Goal: Task Accomplishment & Management: Manage account settings

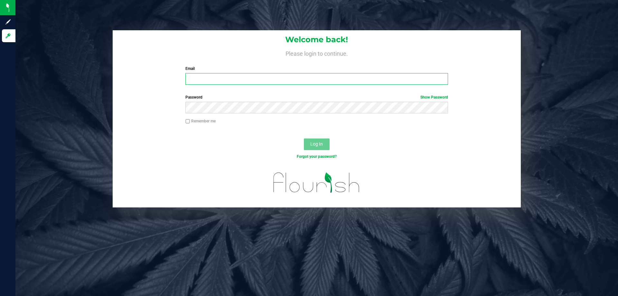
click at [210, 76] on input "Email" at bounding box center [316, 79] width 262 height 12
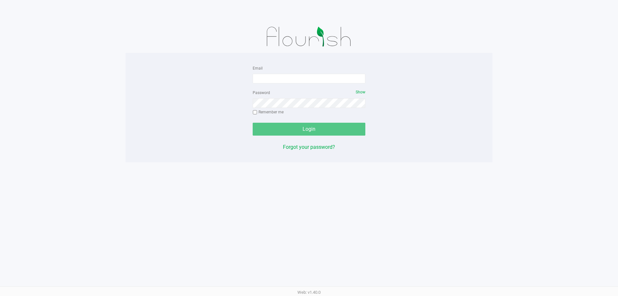
click at [270, 84] on form "Email Password Show Remember me Login" at bounding box center [309, 99] width 113 height 71
click at [271, 79] on input "Email" at bounding box center [309, 79] width 113 height 10
type input "[EMAIL_ADDRESS][DOMAIN_NAME]"
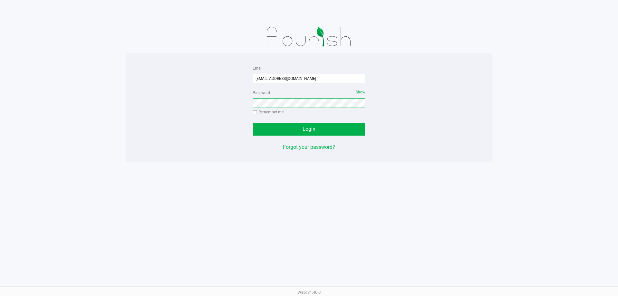
click at [253, 123] on button "Login" at bounding box center [309, 129] width 113 height 13
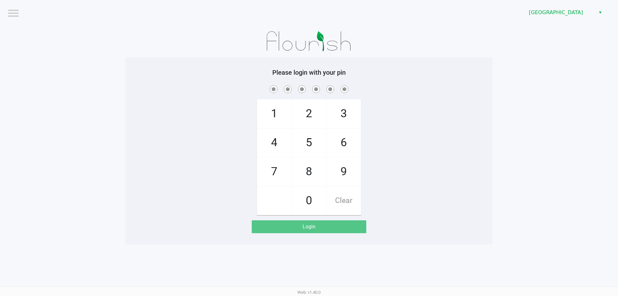
click at [269, 104] on span "1" at bounding box center [274, 113] width 34 height 28
checkbox input "true"
drag, startPoint x: 315, startPoint y: 126, endPoint x: 320, endPoint y: 127, distance: 5.9
click at [316, 126] on span "2" at bounding box center [309, 113] width 34 height 28
checkbox input "true"
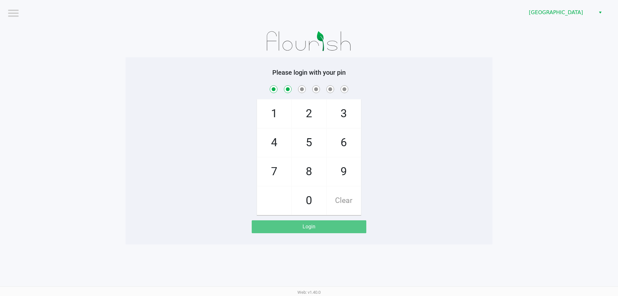
click at [343, 158] on span "9" at bounding box center [344, 171] width 34 height 28
checkbox input "true"
click at [343, 160] on span "9" at bounding box center [344, 171] width 34 height 28
checkbox input "true"
click at [318, 142] on span "5" at bounding box center [309, 142] width 34 height 28
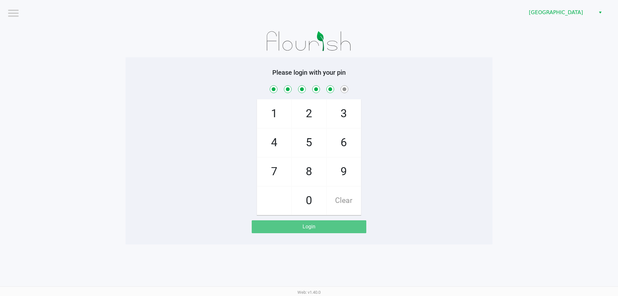
checkbox input "true"
click at [319, 120] on span "2" at bounding box center [309, 113] width 34 height 28
checkbox input "true"
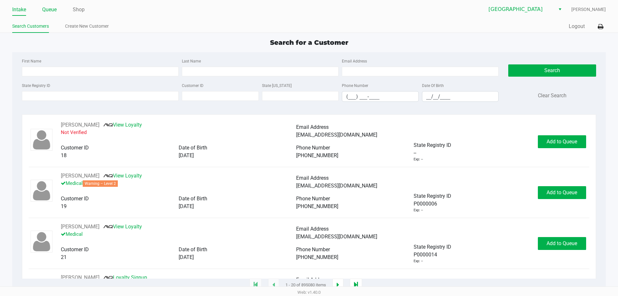
click at [57, 9] on link "Queue" at bounding box center [49, 9] width 14 height 9
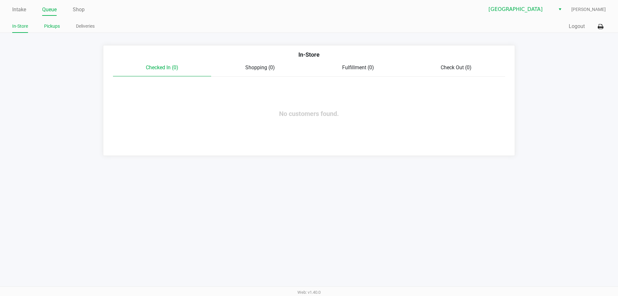
click at [51, 25] on link "Pickups" at bounding box center [52, 26] width 16 height 8
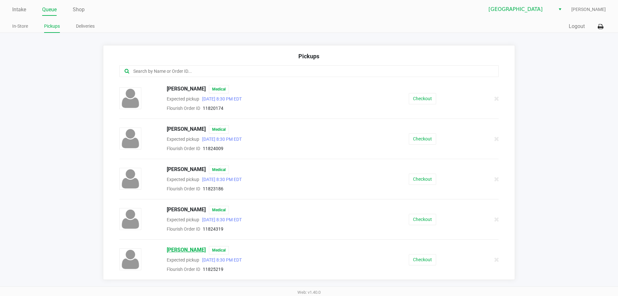
click at [191, 247] on span "RONALD SNOW JR" at bounding box center [186, 250] width 39 height 8
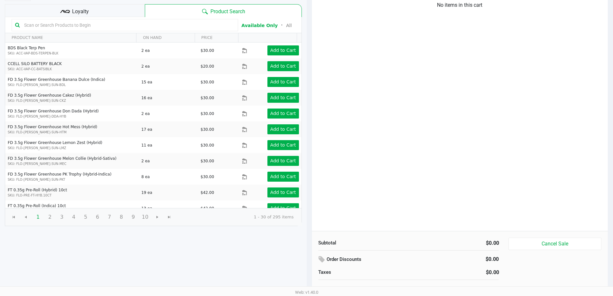
scroll to position [66, 0]
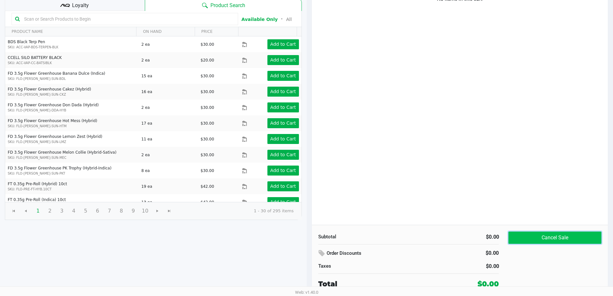
click at [532, 236] on button "Cancel Sale" at bounding box center [555, 238] width 93 height 12
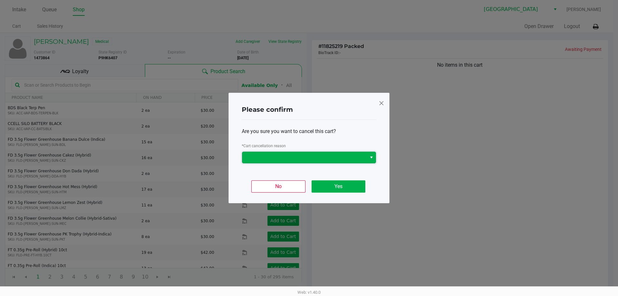
click at [322, 158] on span at bounding box center [304, 158] width 117 height 8
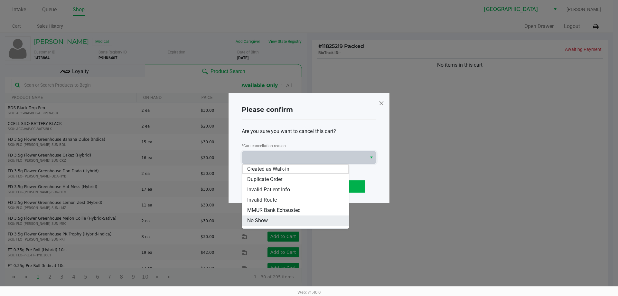
click at [293, 221] on li "No Show" at bounding box center [295, 220] width 107 height 10
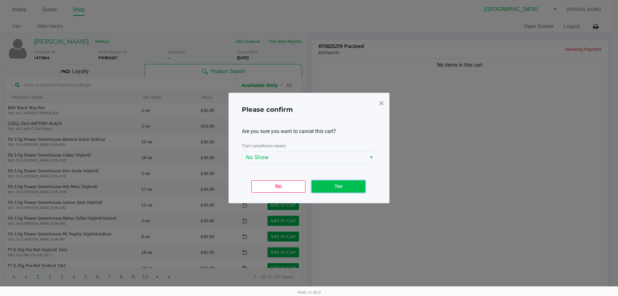
click at [328, 190] on button "Yes" at bounding box center [339, 186] width 54 height 12
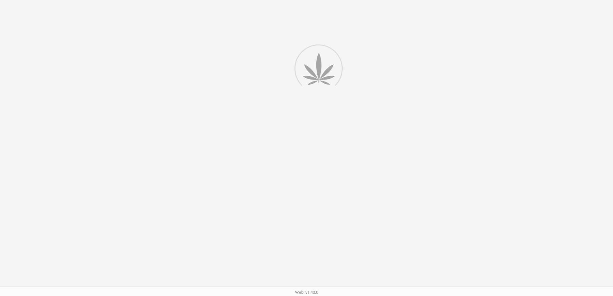
scroll to position [66, 0]
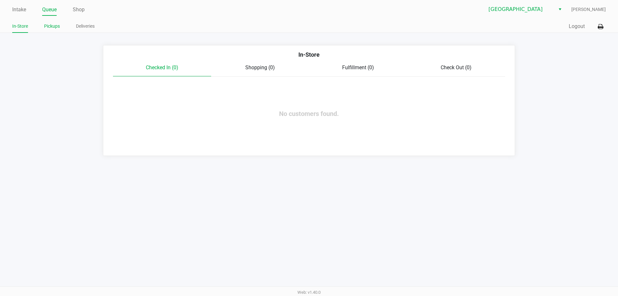
click at [51, 25] on link "Pickups" at bounding box center [52, 26] width 16 height 8
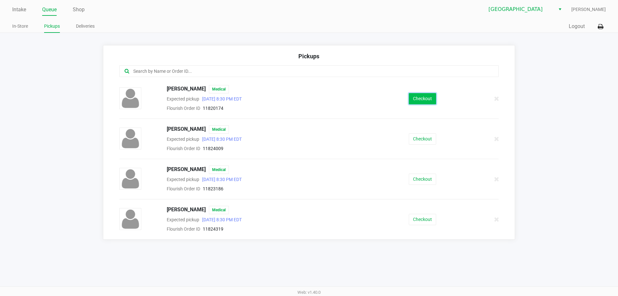
click at [421, 101] on button "Checkout" at bounding box center [422, 98] width 27 height 11
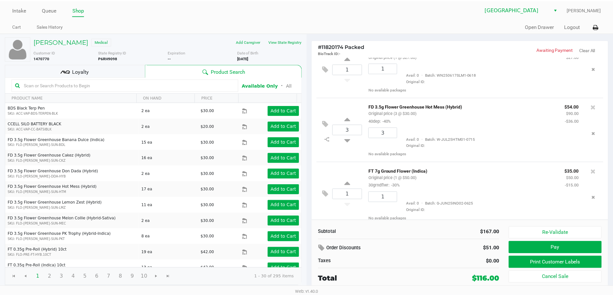
scroll to position [24, 0]
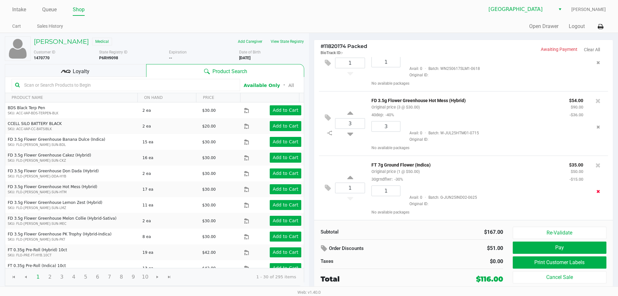
click at [597, 192] on icon "Remove the package from the orderLine" at bounding box center [599, 191] width 4 height 5
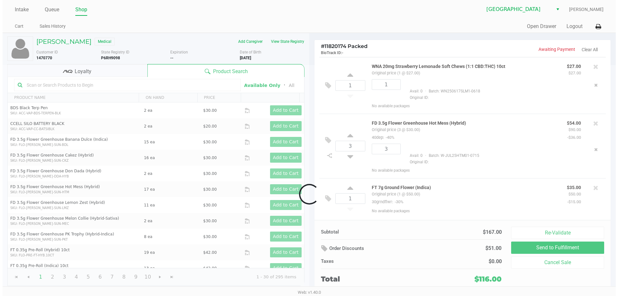
scroll to position [0, 0]
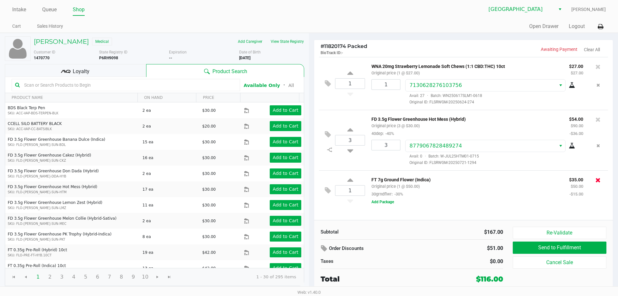
click at [598, 177] on button at bounding box center [598, 179] width 5 height 9
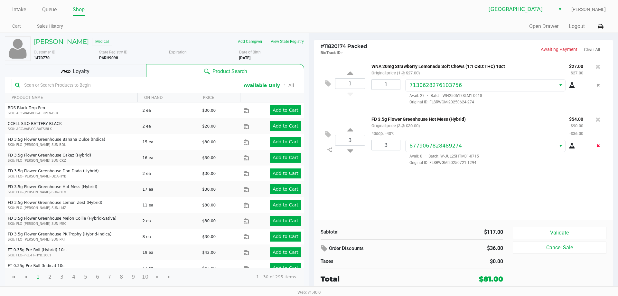
click at [596, 146] on button "Remove the package from the orderLine" at bounding box center [598, 146] width 9 height 12
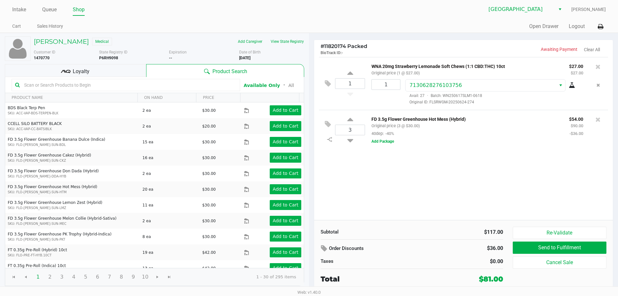
click at [595, 122] on div at bounding box center [598, 119] width 10 height 9
click at [597, 121] on icon at bounding box center [598, 119] width 5 height 6
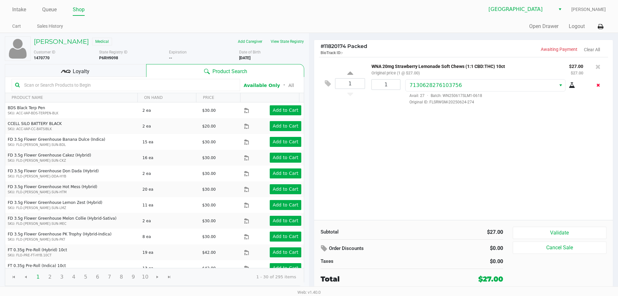
click at [595, 86] on button "Remove the package from the orderLine" at bounding box center [598, 85] width 9 height 12
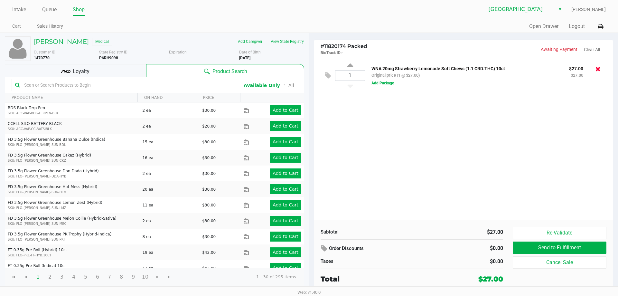
click at [598, 71] on icon at bounding box center [598, 69] width 5 height 6
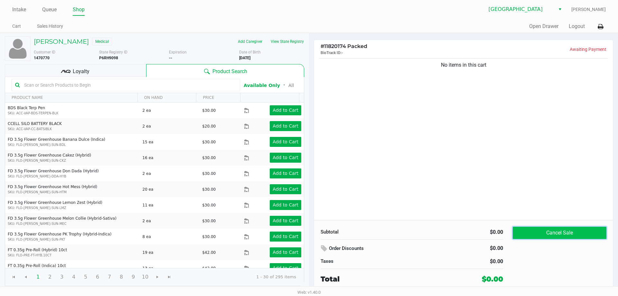
click at [538, 231] on button "Cancel Sale" at bounding box center [560, 233] width 94 height 12
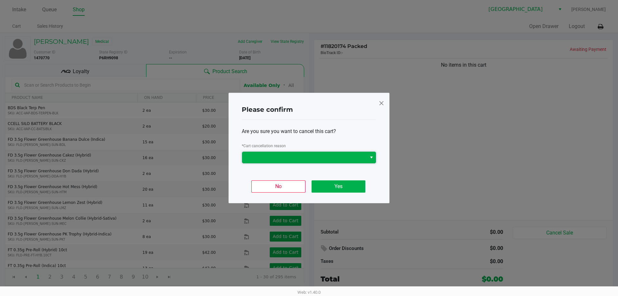
click at [280, 159] on span at bounding box center [304, 158] width 117 height 8
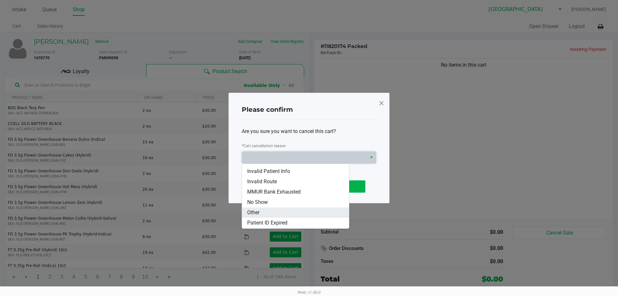
scroll to position [28, 0]
click at [278, 194] on li "No Show" at bounding box center [295, 192] width 107 height 10
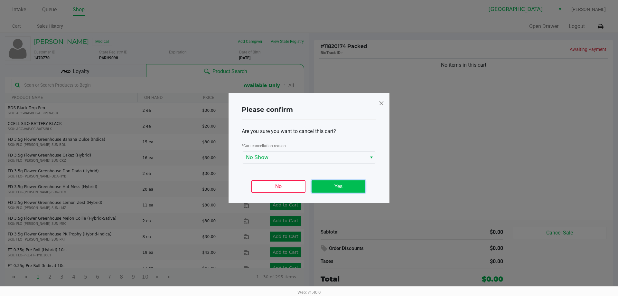
click at [325, 190] on button "Yes" at bounding box center [339, 186] width 54 height 12
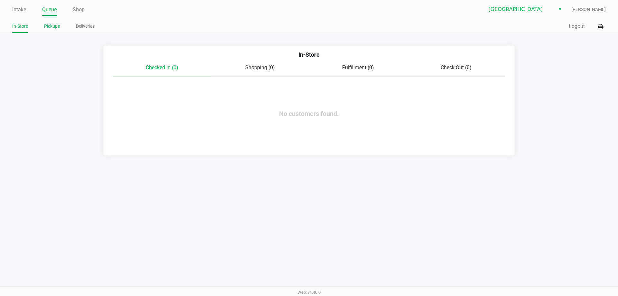
click at [53, 27] on link "Pickups" at bounding box center [52, 26] width 16 height 8
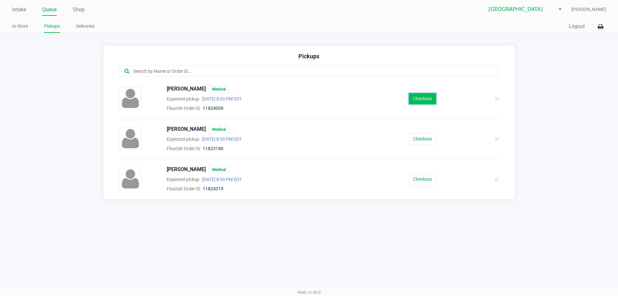
click at [434, 99] on button "Checkout" at bounding box center [422, 98] width 27 height 11
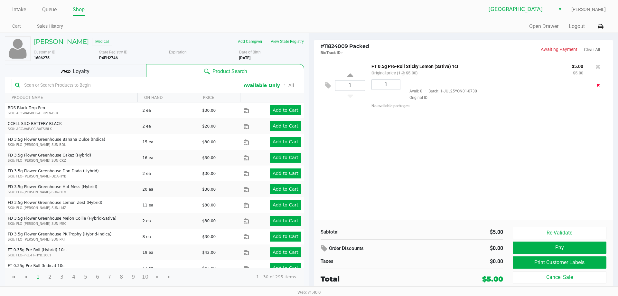
click at [600, 84] on button "Remove the package from the orderLine" at bounding box center [598, 85] width 9 height 12
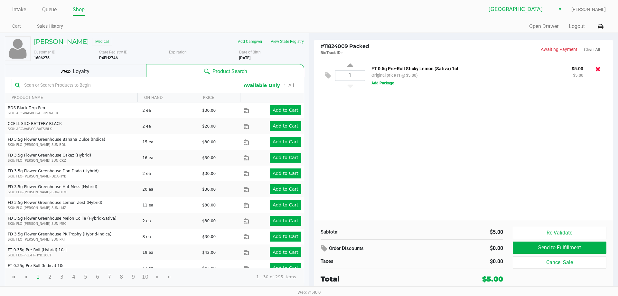
click at [596, 69] on icon at bounding box center [598, 69] width 5 height 6
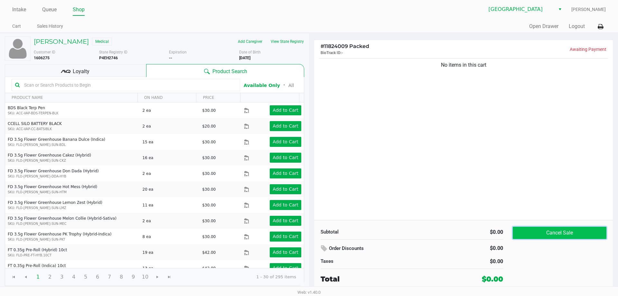
click at [534, 227] on button "Cancel Sale" at bounding box center [560, 233] width 94 height 12
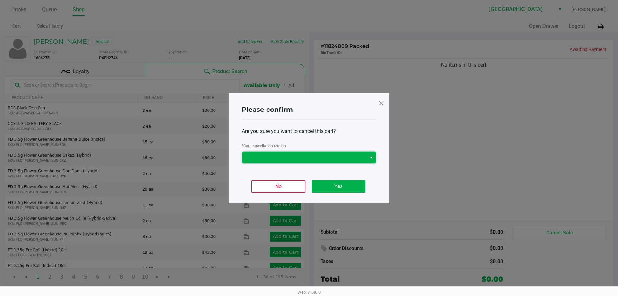
click at [295, 155] on span at bounding box center [304, 158] width 117 height 8
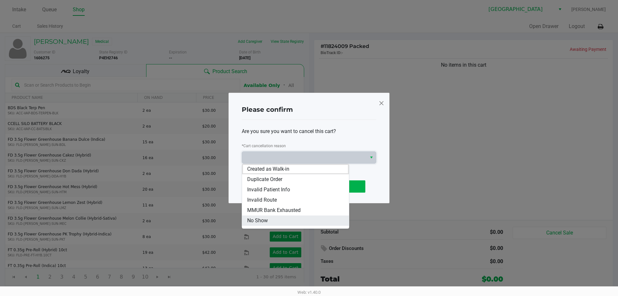
click at [283, 216] on li "No Show" at bounding box center [295, 220] width 107 height 10
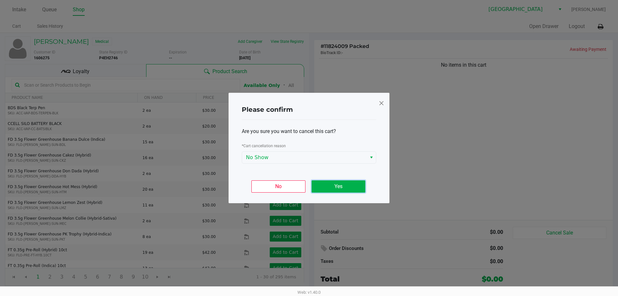
click at [322, 188] on button "Yes" at bounding box center [339, 186] width 54 height 12
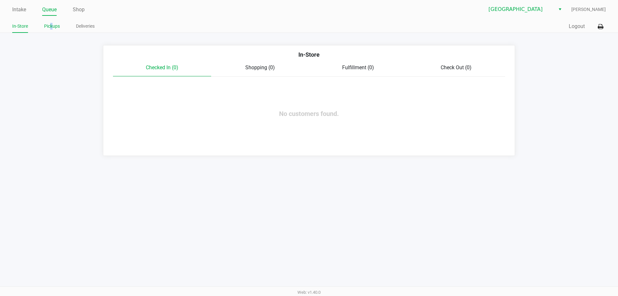
click at [51, 23] on link "Pickups" at bounding box center [52, 26] width 16 height 8
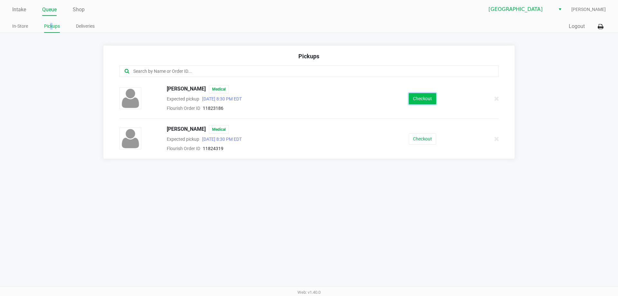
click at [429, 99] on button "Checkout" at bounding box center [422, 98] width 27 height 11
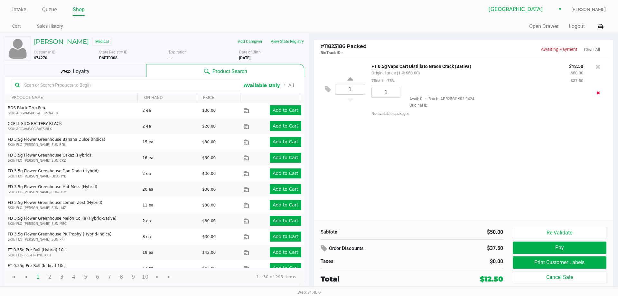
click at [602, 95] on button "Remove the package from the orderLine" at bounding box center [598, 93] width 9 height 12
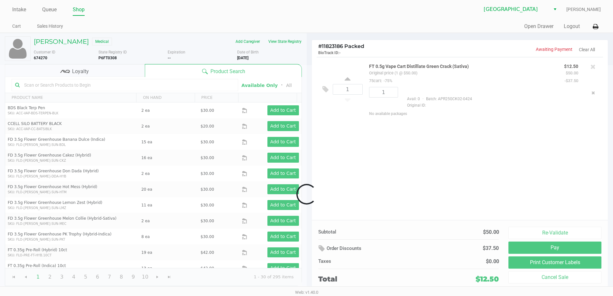
click at [600, 95] on div at bounding box center [306, 194] width 613 height 258
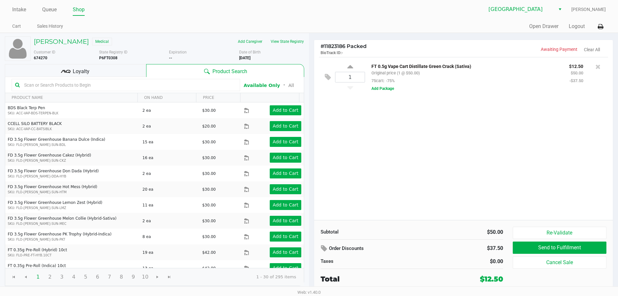
click at [601, 68] on div at bounding box center [598, 66] width 10 height 9
click at [598, 71] on div at bounding box center [598, 73] width 20 height 22
click at [597, 68] on icon at bounding box center [598, 66] width 5 height 6
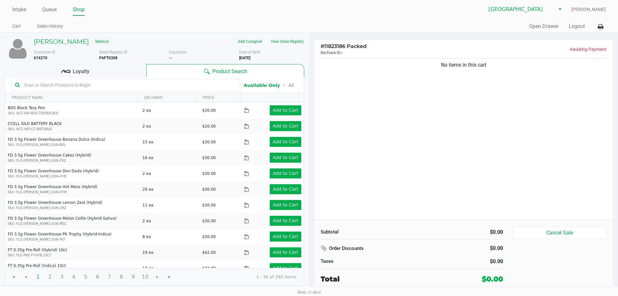
click at [569, 226] on div "Subtotal $0.00 Order Discounts $0.00 Taxes $0.00 Total $0.00 Cancel Sale" at bounding box center [463, 255] width 299 height 71
click at [563, 230] on button "Cancel Sale" at bounding box center [560, 233] width 94 height 12
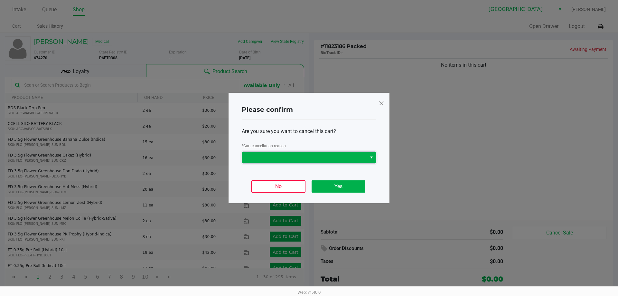
click at [334, 159] on span at bounding box center [304, 158] width 117 height 8
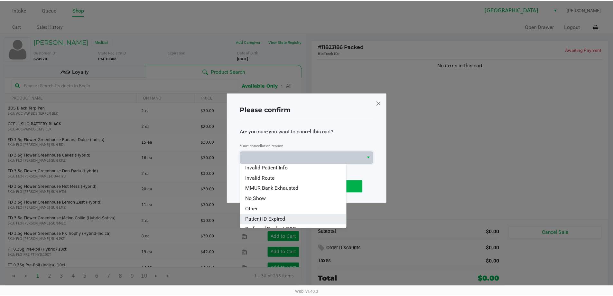
scroll to position [28, 0]
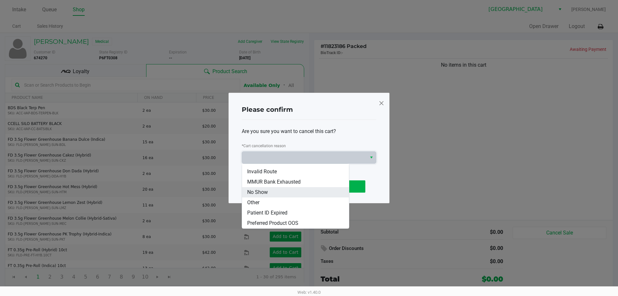
drag, startPoint x: 298, startPoint y: 198, endPoint x: 293, endPoint y: 191, distance: 8.0
click at [293, 191] on ul "Created as Walk-in Duplicate Order Invalid Patient Info Invalid Route MMUR Bank…" at bounding box center [295, 182] width 107 height 93
click at [293, 191] on li "No Show" at bounding box center [295, 192] width 107 height 10
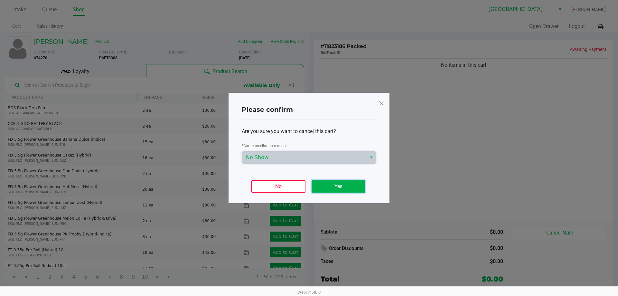
click at [319, 186] on button "Yes" at bounding box center [339, 186] width 54 height 12
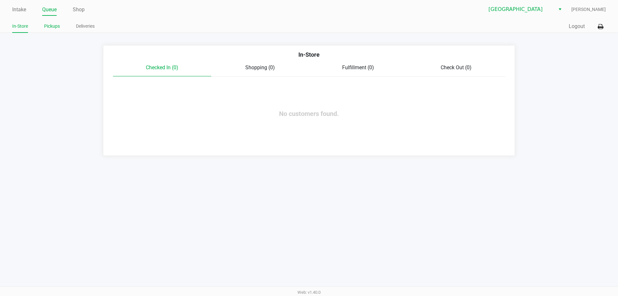
click at [50, 26] on link "Pickups" at bounding box center [52, 26] width 16 height 8
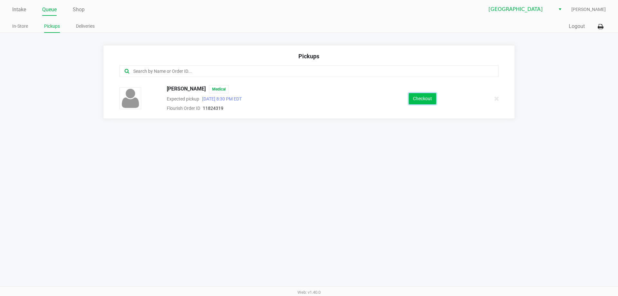
click at [415, 94] on button "Checkout" at bounding box center [422, 98] width 27 height 11
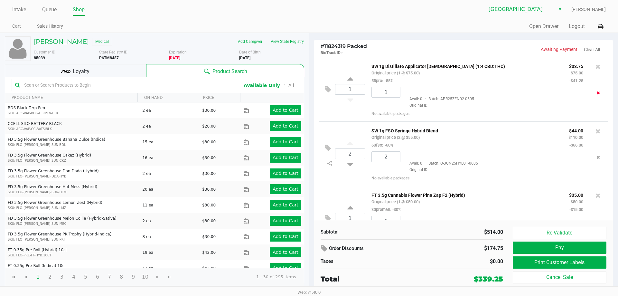
click at [597, 91] on icon "Remove the package from the orderLine" at bounding box center [599, 92] width 4 height 5
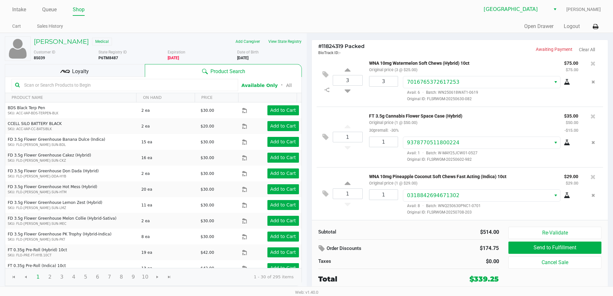
scroll to position [288, 0]
click at [597, 80] on icon "Remove the package from the orderLine" at bounding box center [599, 82] width 4 height 5
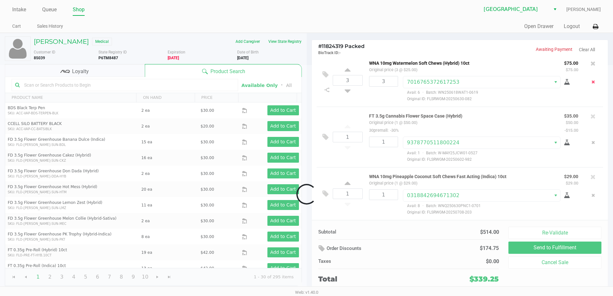
scroll to position [272, 0]
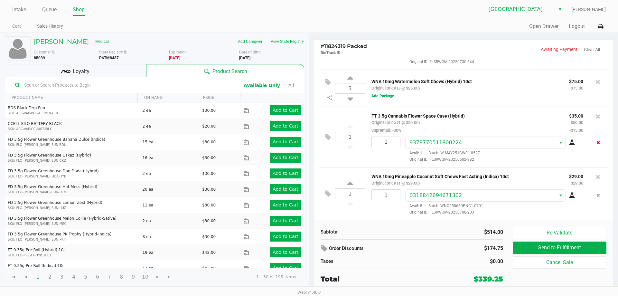
click at [594, 139] on button "Remove the package from the orderLine" at bounding box center [598, 143] width 9 height 12
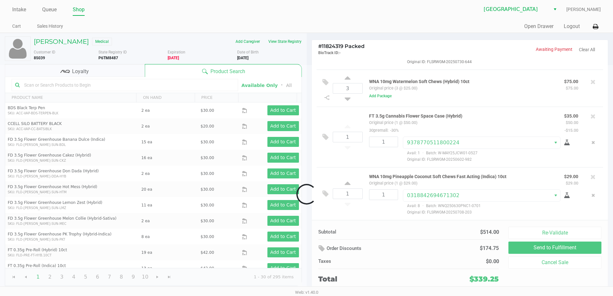
scroll to position [251, 0]
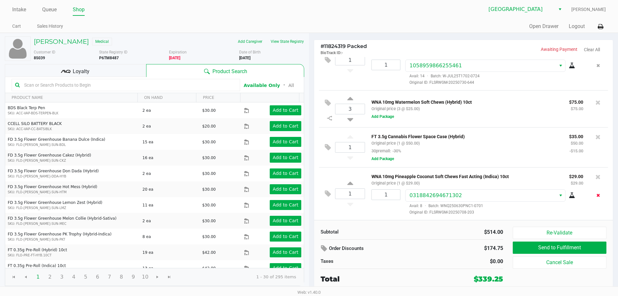
click at [597, 194] on icon "Remove the package from the orderLine" at bounding box center [599, 195] width 4 height 5
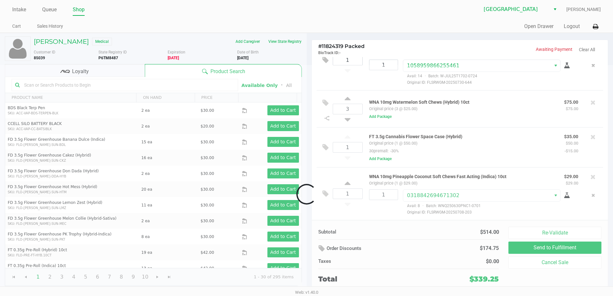
scroll to position [236, 0]
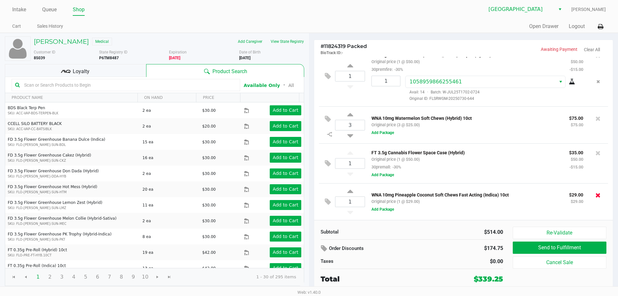
click at [596, 194] on icon at bounding box center [598, 195] width 5 height 6
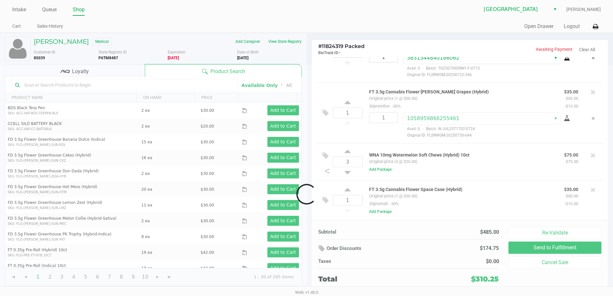
scroll to position [198, 0]
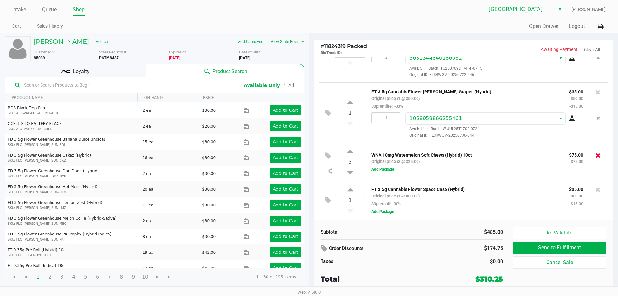
click at [596, 155] on icon at bounding box center [598, 155] width 5 height 6
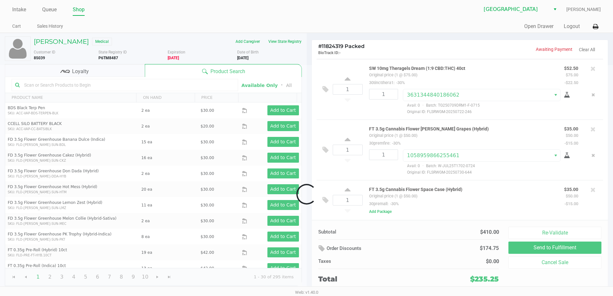
scroll to position [161, 0]
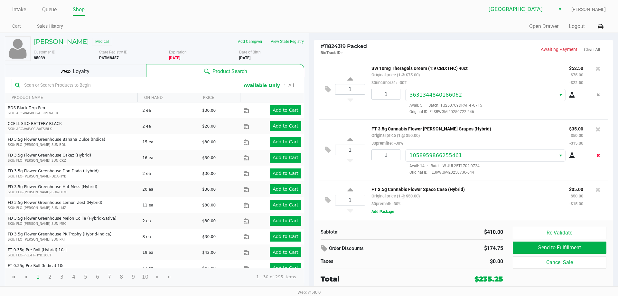
click at [595, 156] on button "Remove the package from the orderLine" at bounding box center [598, 155] width 9 height 12
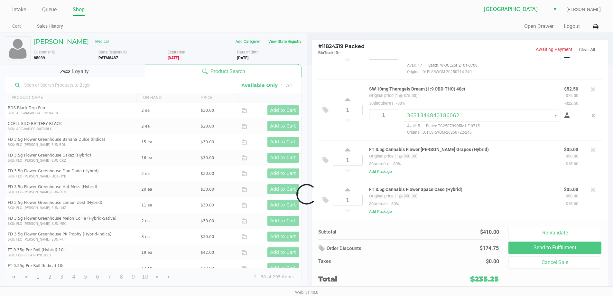
scroll to position [140, 0]
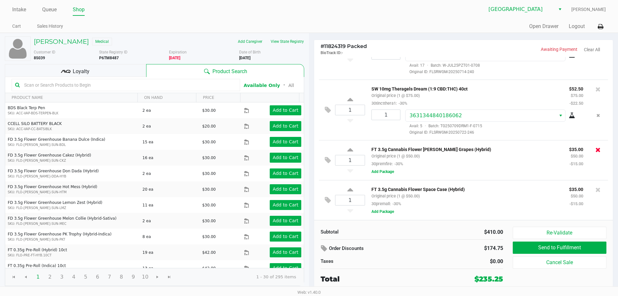
click at [596, 147] on icon at bounding box center [598, 150] width 5 height 6
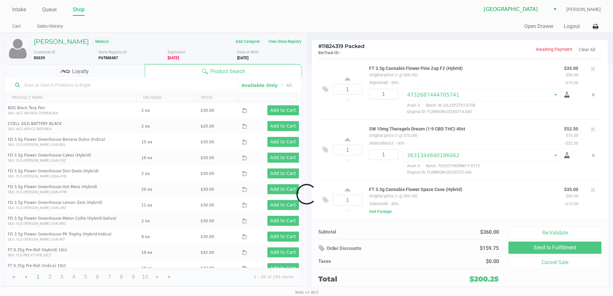
scroll to position [100, 0]
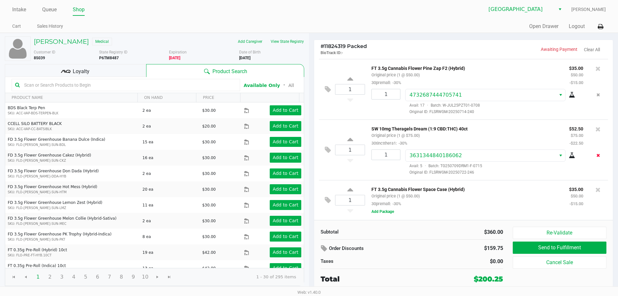
click at [594, 152] on button "Remove the package from the orderLine" at bounding box center [598, 155] width 9 height 12
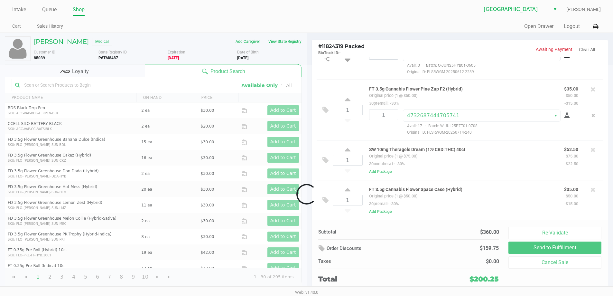
scroll to position [80, 0]
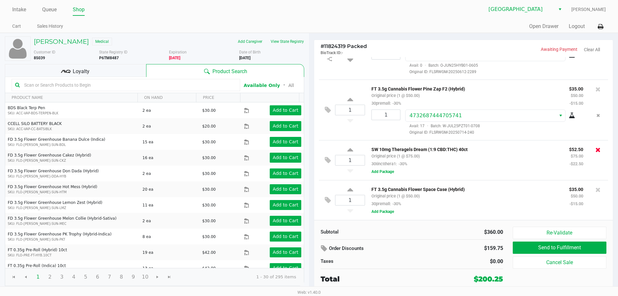
click at [596, 151] on icon at bounding box center [598, 150] width 5 height 6
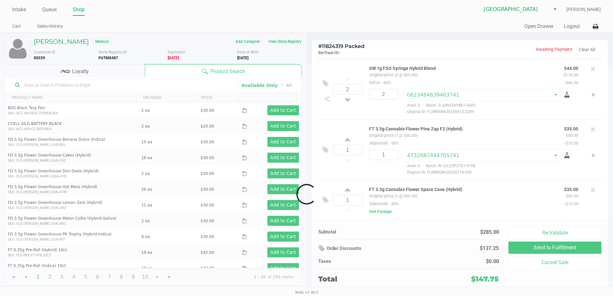
scroll to position [39, 0]
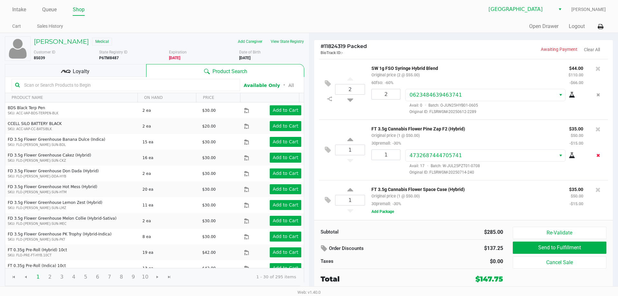
click at [597, 154] on icon "Remove the package from the orderLine" at bounding box center [599, 155] width 4 height 5
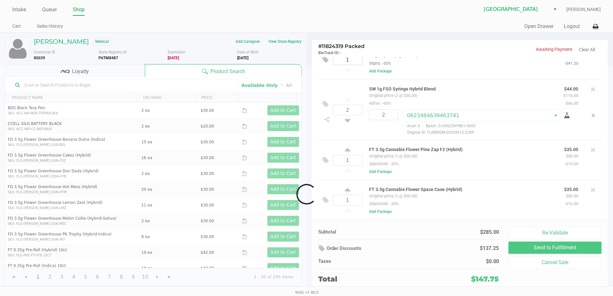
scroll to position [19, 0]
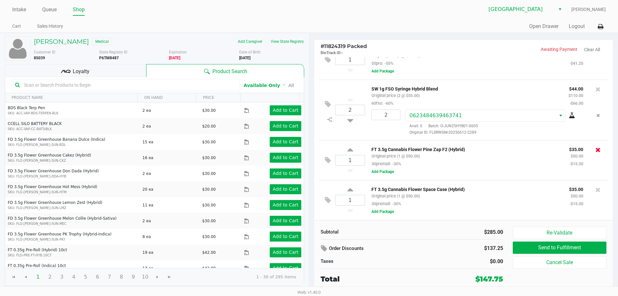
click at [596, 152] on icon at bounding box center [598, 150] width 5 height 6
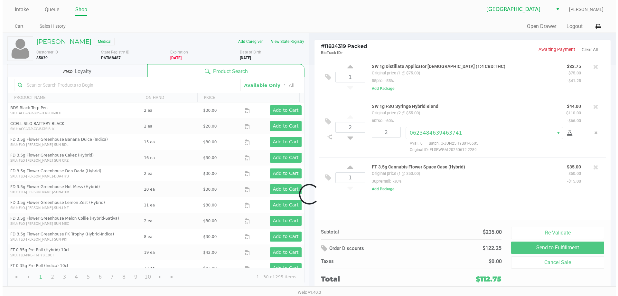
scroll to position [0, 0]
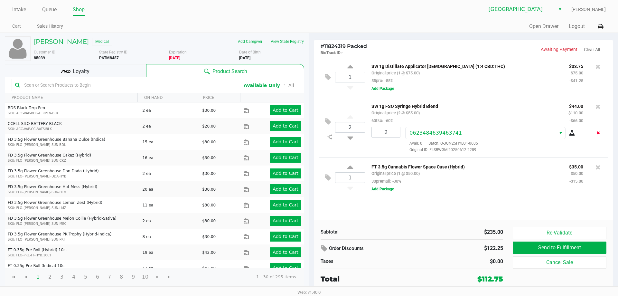
click at [601, 133] on button "Remove the package from the orderLine" at bounding box center [598, 133] width 9 height 12
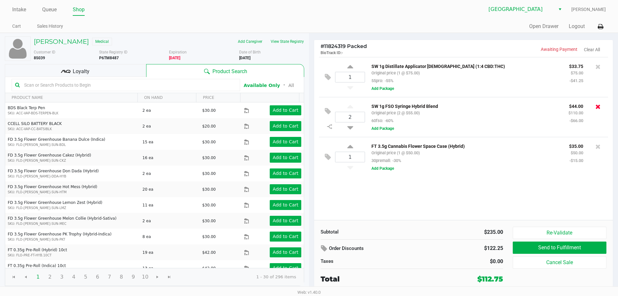
click at [597, 110] on icon at bounding box center [598, 106] width 5 height 6
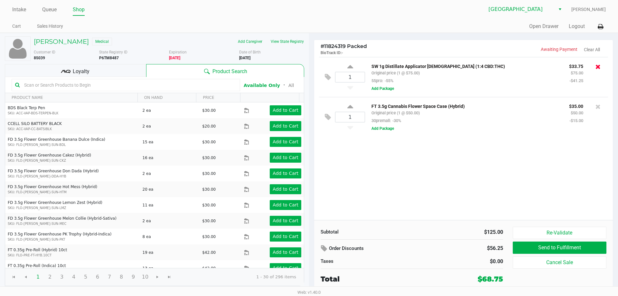
click at [597, 69] on icon at bounding box center [598, 66] width 5 height 6
click at [597, 67] on icon at bounding box center [598, 66] width 5 height 6
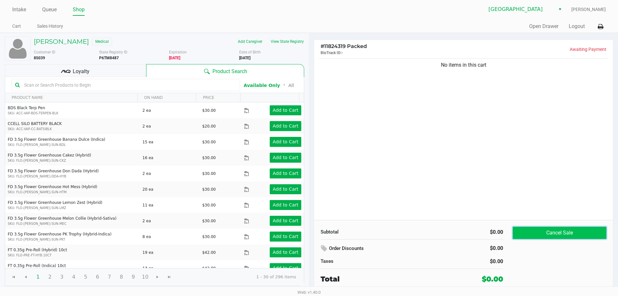
click at [525, 228] on button "Cancel Sale" at bounding box center [560, 233] width 94 height 12
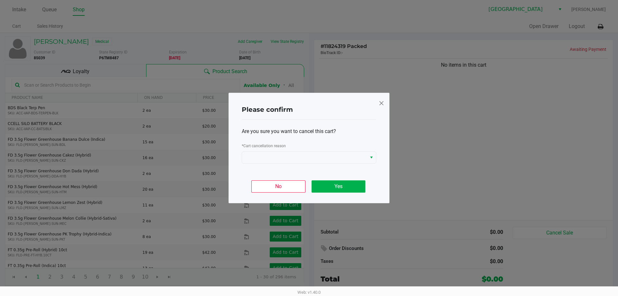
click at [288, 150] on div "* Cart cancellation reason" at bounding box center [309, 147] width 135 height 10
click at [288, 157] on span at bounding box center [304, 158] width 117 height 8
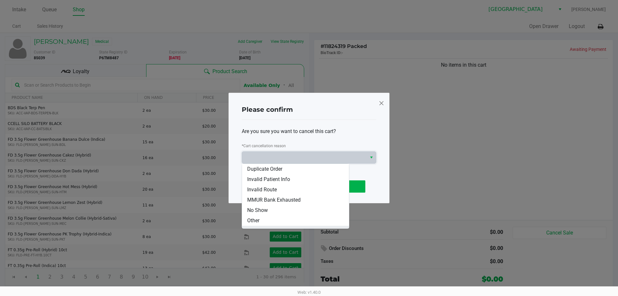
scroll to position [28, 0]
click at [274, 194] on li "No Show" at bounding box center [295, 192] width 107 height 10
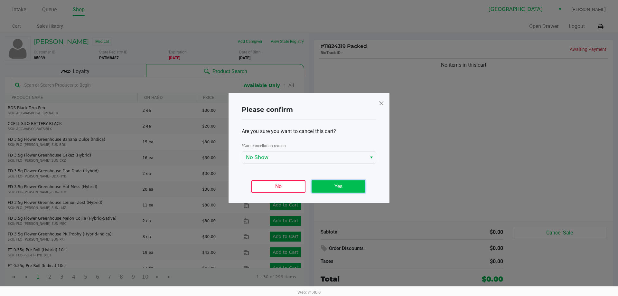
click at [326, 186] on button "Yes" at bounding box center [339, 186] width 54 height 12
